Goal: Information Seeking & Learning: Understand process/instructions

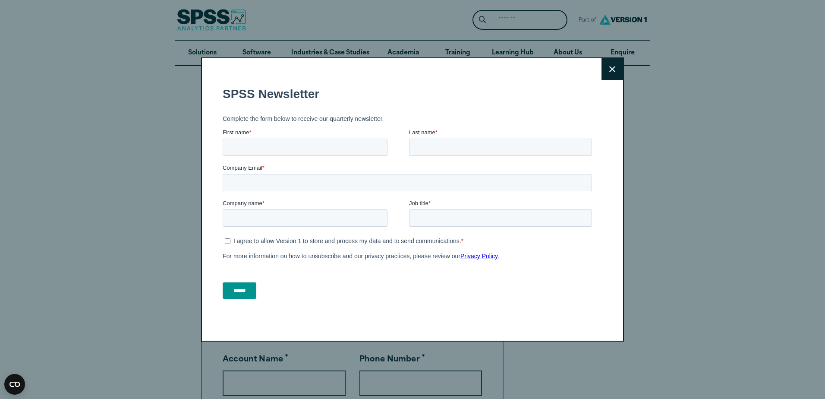
click at [577, 289] on div "******" at bounding box center [409, 290] width 373 height 31
click at [609, 69] on icon at bounding box center [612, 69] width 6 height 6
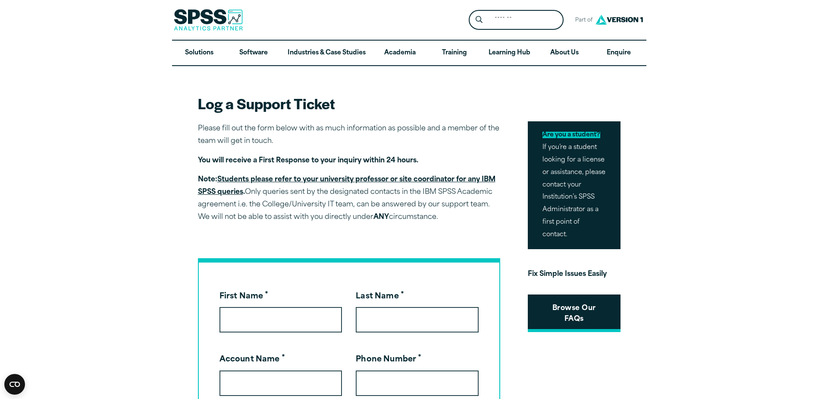
click at [579, 322] on link "Browse Our FAQs" at bounding box center [574, 313] width 93 height 38
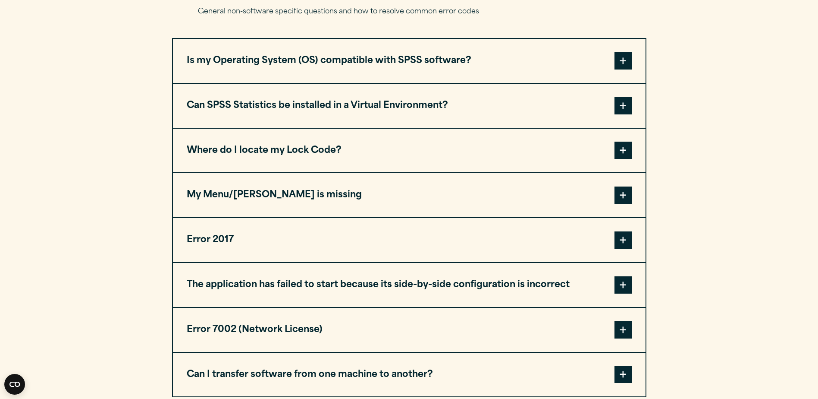
scroll to position [431, 0]
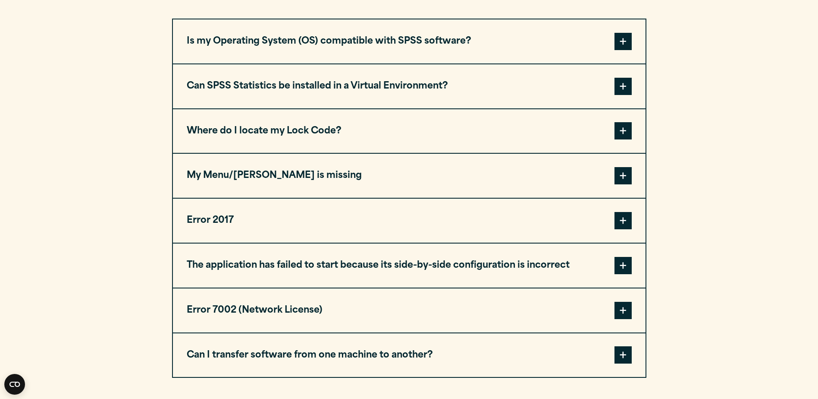
click at [284, 131] on button "Where do I locate my Lock Code?" at bounding box center [409, 131] width 473 height 44
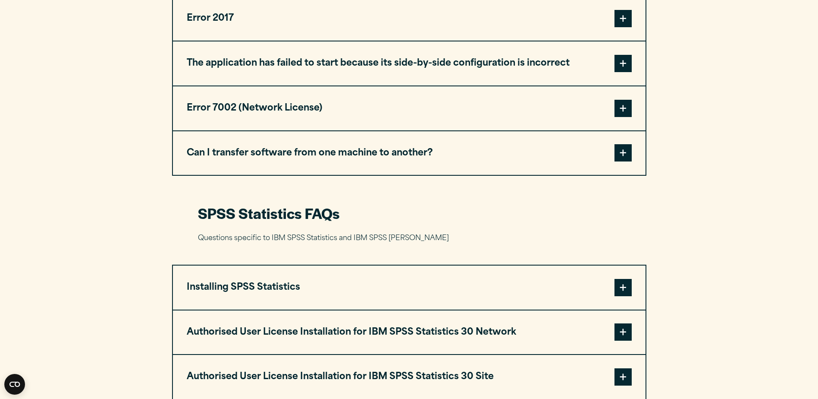
scroll to position [949, 0]
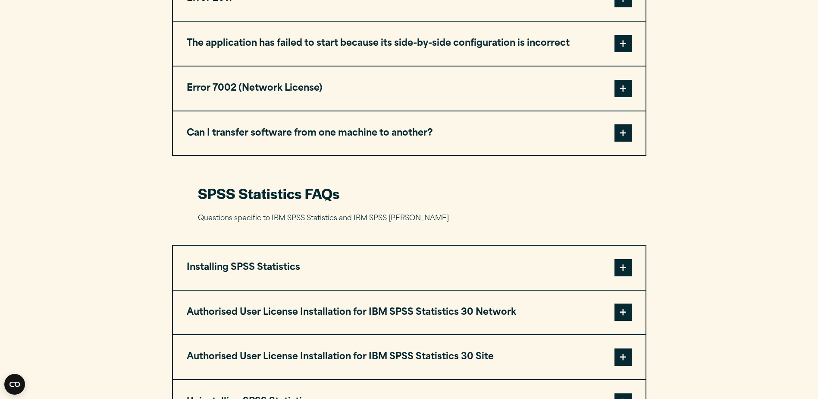
click at [444, 308] on button "Authorised User License Installation for IBM SPSS Statistics 30 Network" at bounding box center [409, 312] width 473 height 44
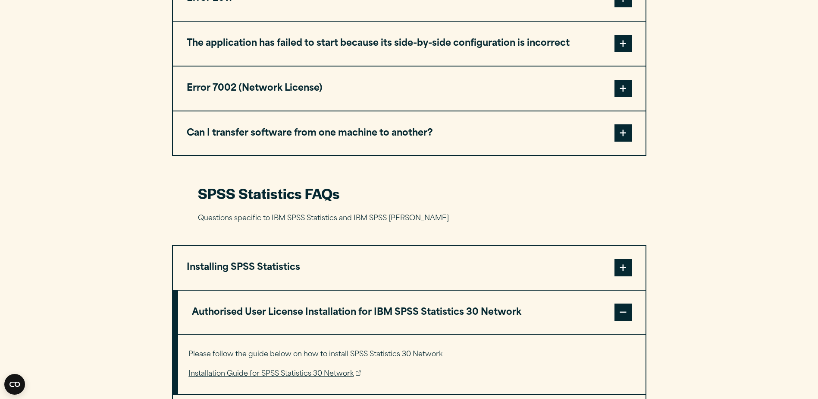
scroll to position [1078, 0]
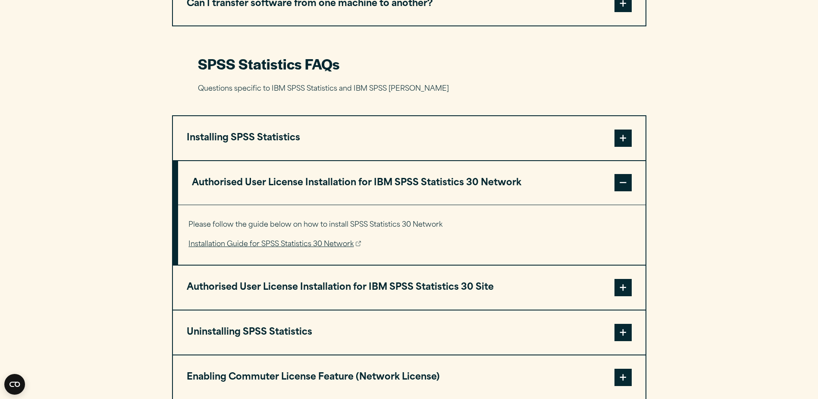
click at [458, 285] on button "Authorised User License Installation for IBM SPSS Statistics 30 Site" at bounding box center [409, 287] width 473 height 44
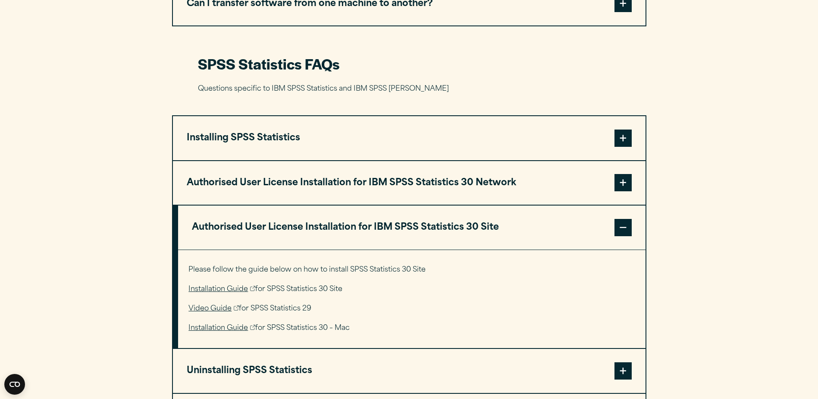
click at [236, 324] on link "Installation Guide" at bounding box center [222, 328] width 67 height 13
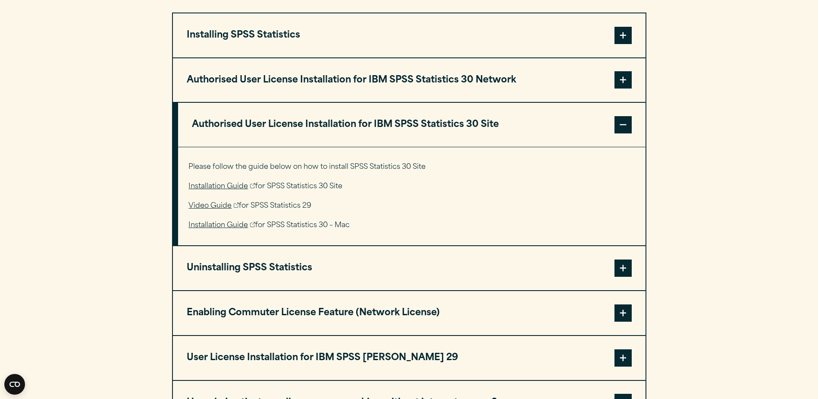
scroll to position [1337, 0]
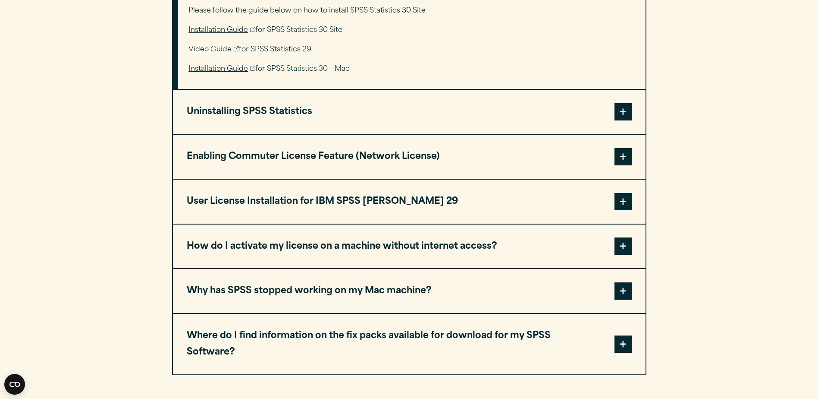
click at [395, 284] on button "Why has SPSS stopped working on my Mac machine?" at bounding box center [409, 291] width 473 height 44
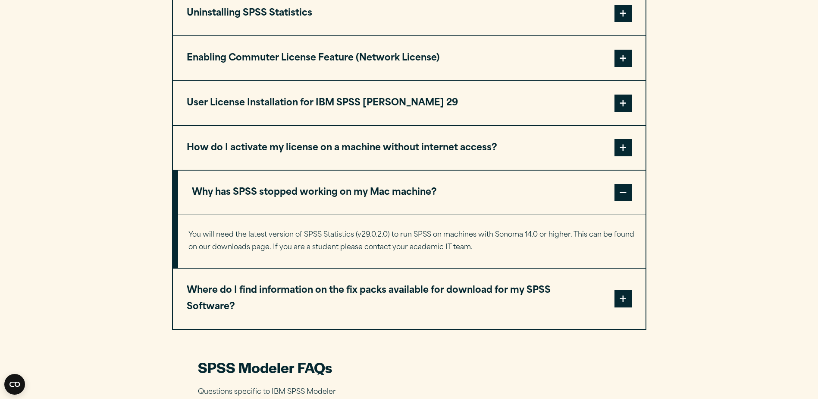
scroll to position [1639, 0]
